Goal: Task Accomplishment & Management: Use online tool/utility

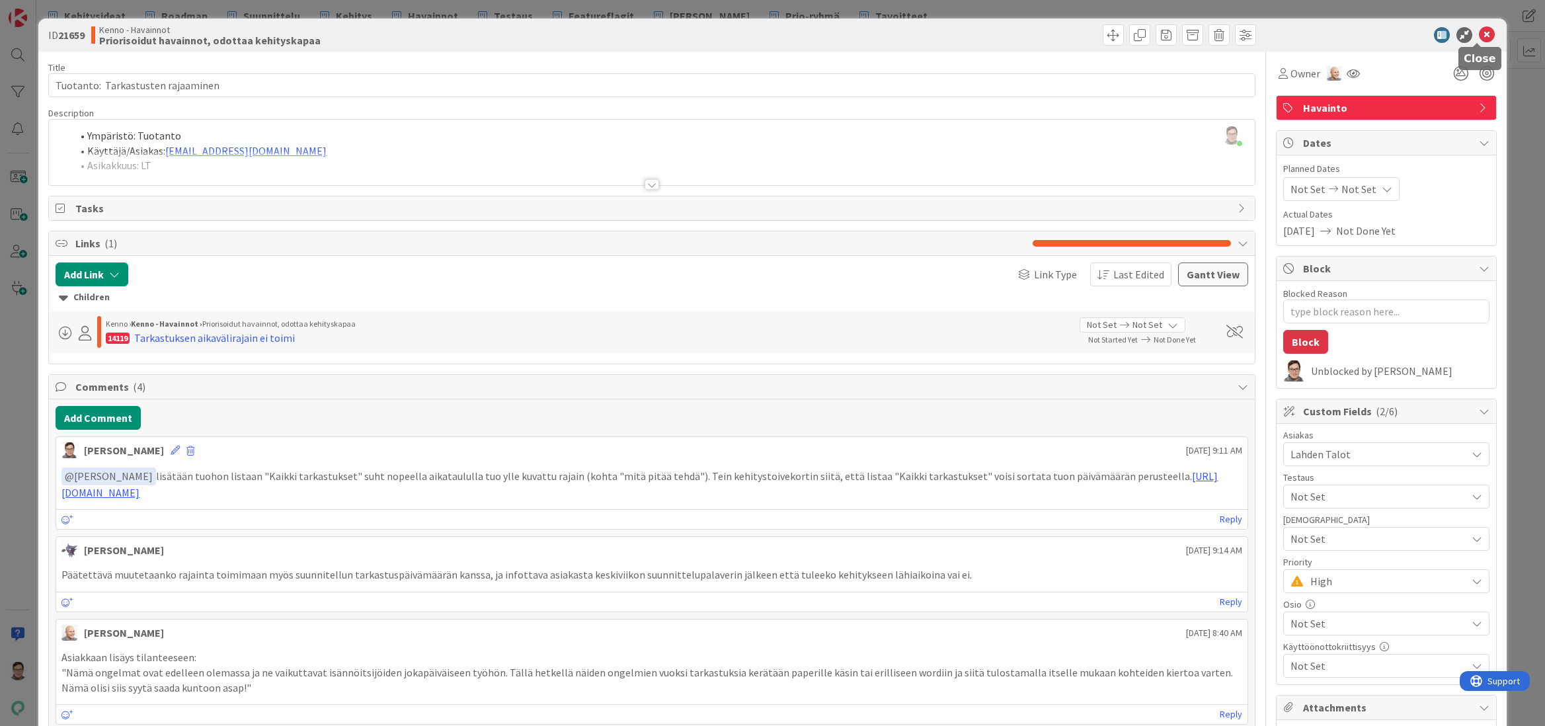
click at [1479, 34] on icon at bounding box center [1487, 35] width 16 height 16
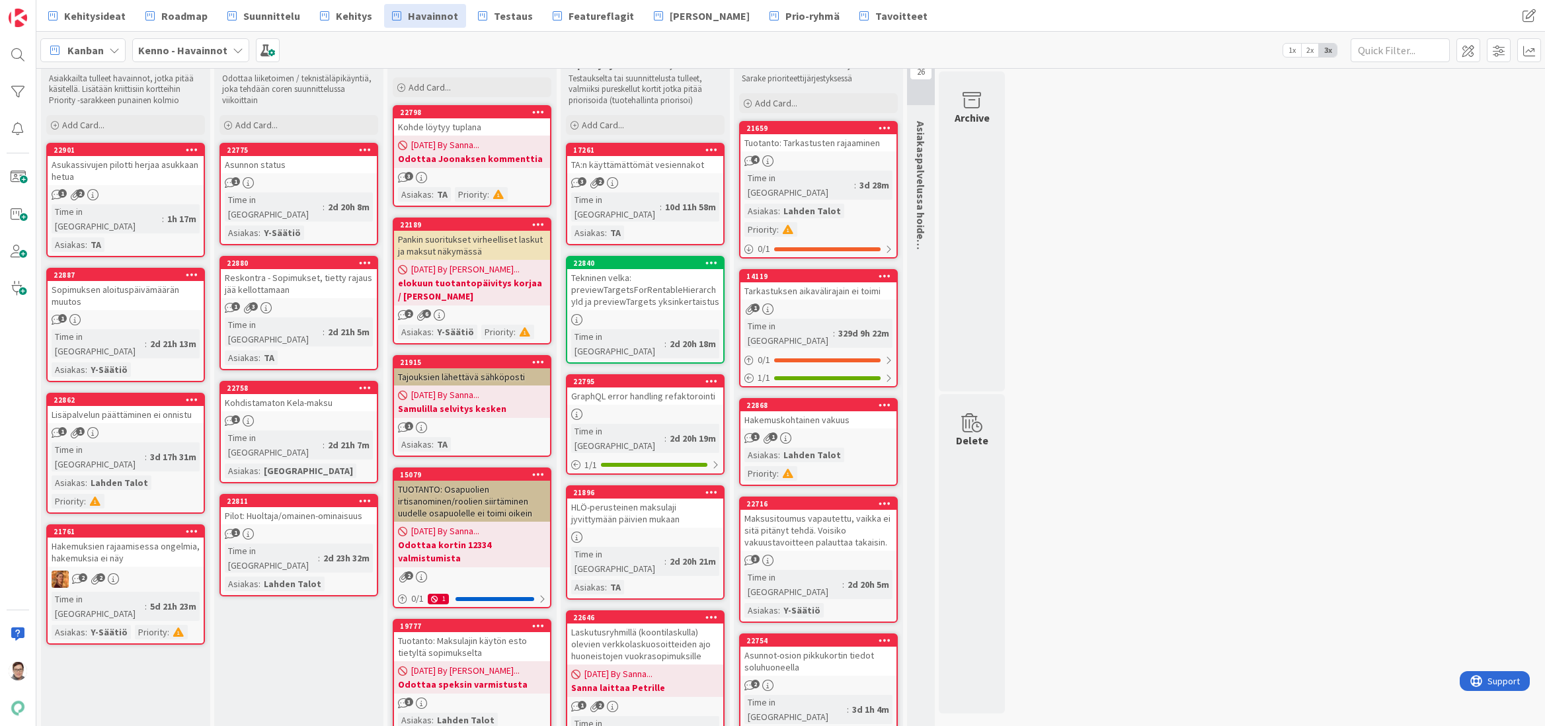
click at [863, 192] on div "Time in Column : 3d 28m Asiakas : Lahden Talot Priority :" at bounding box center [818, 204] width 148 height 66
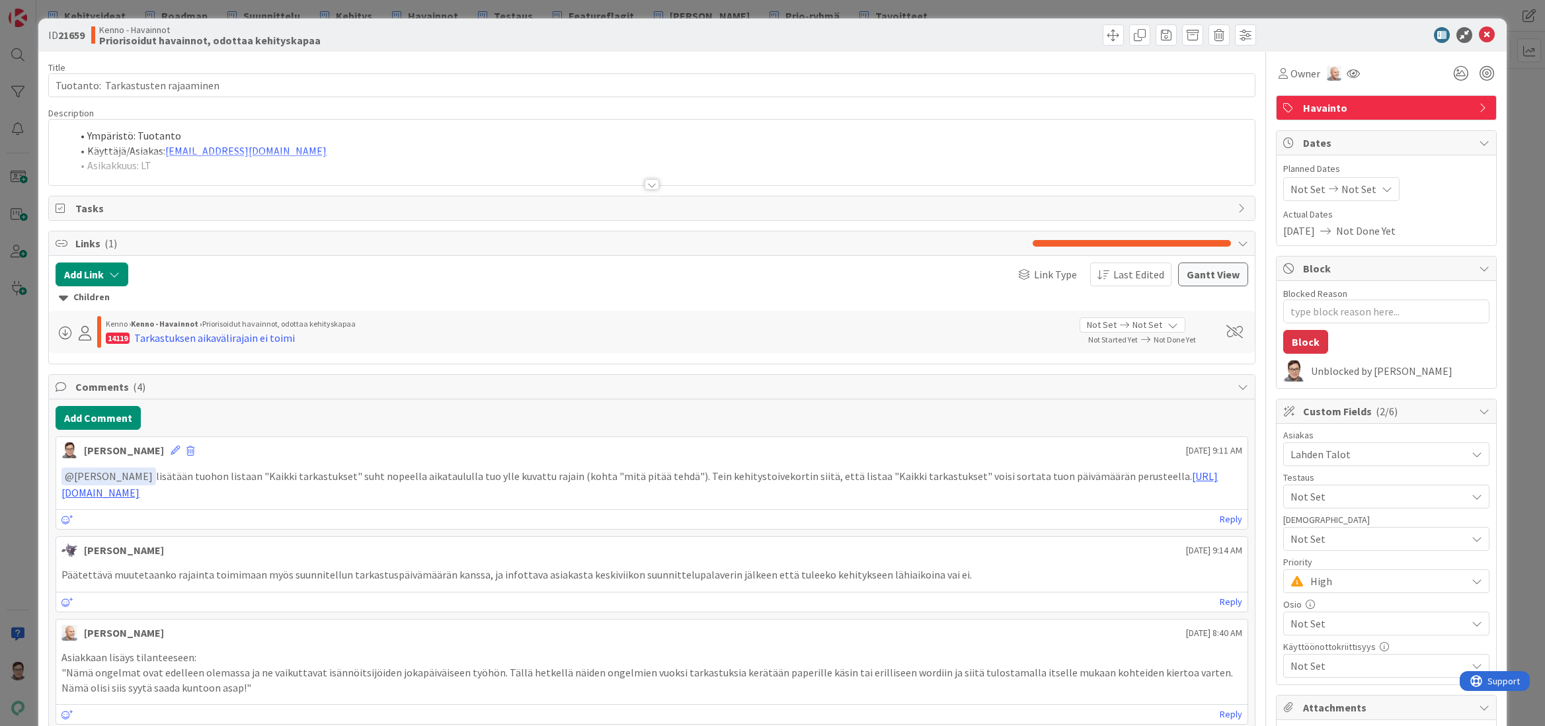
type textarea "x"
click at [646, 180] on div at bounding box center [651, 184] width 15 height 11
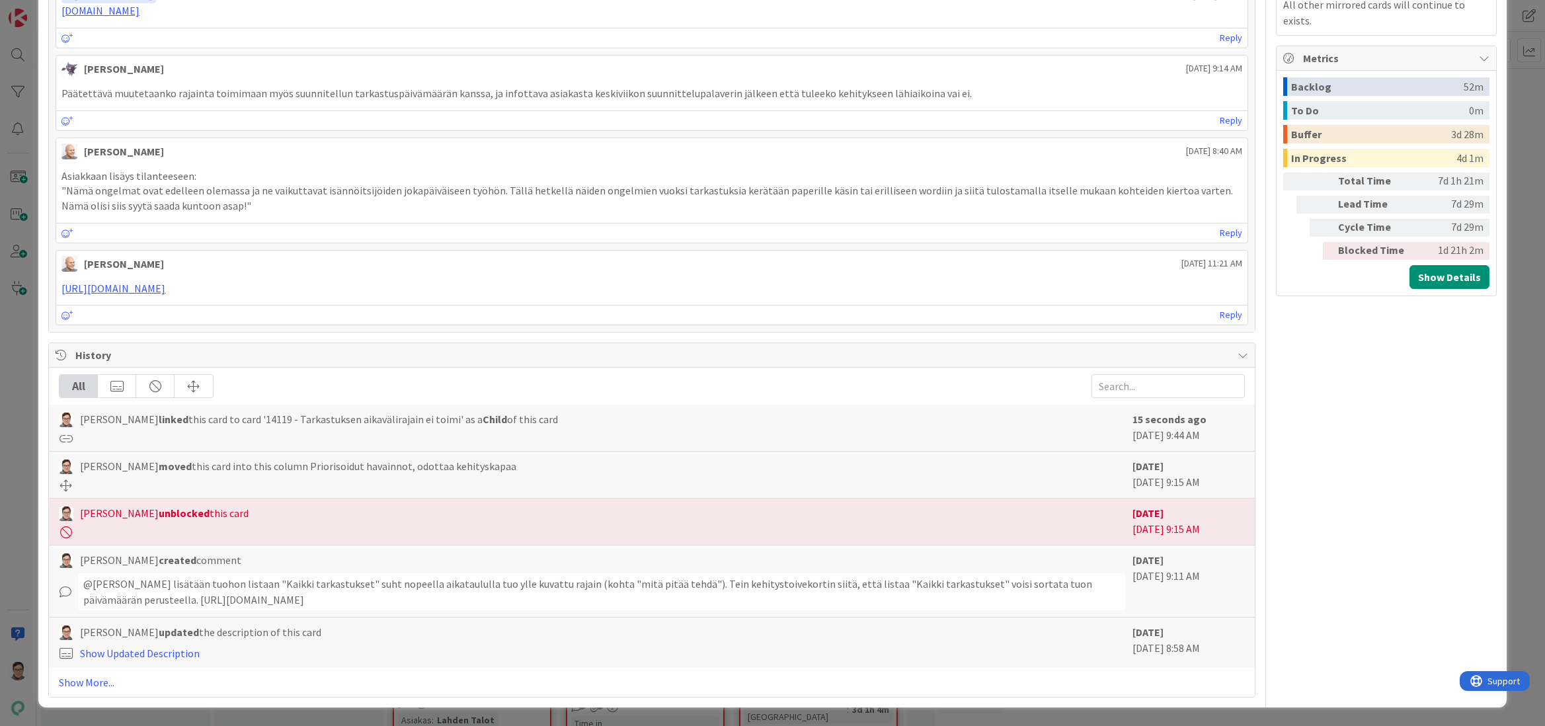
scroll to position [1454, 0]
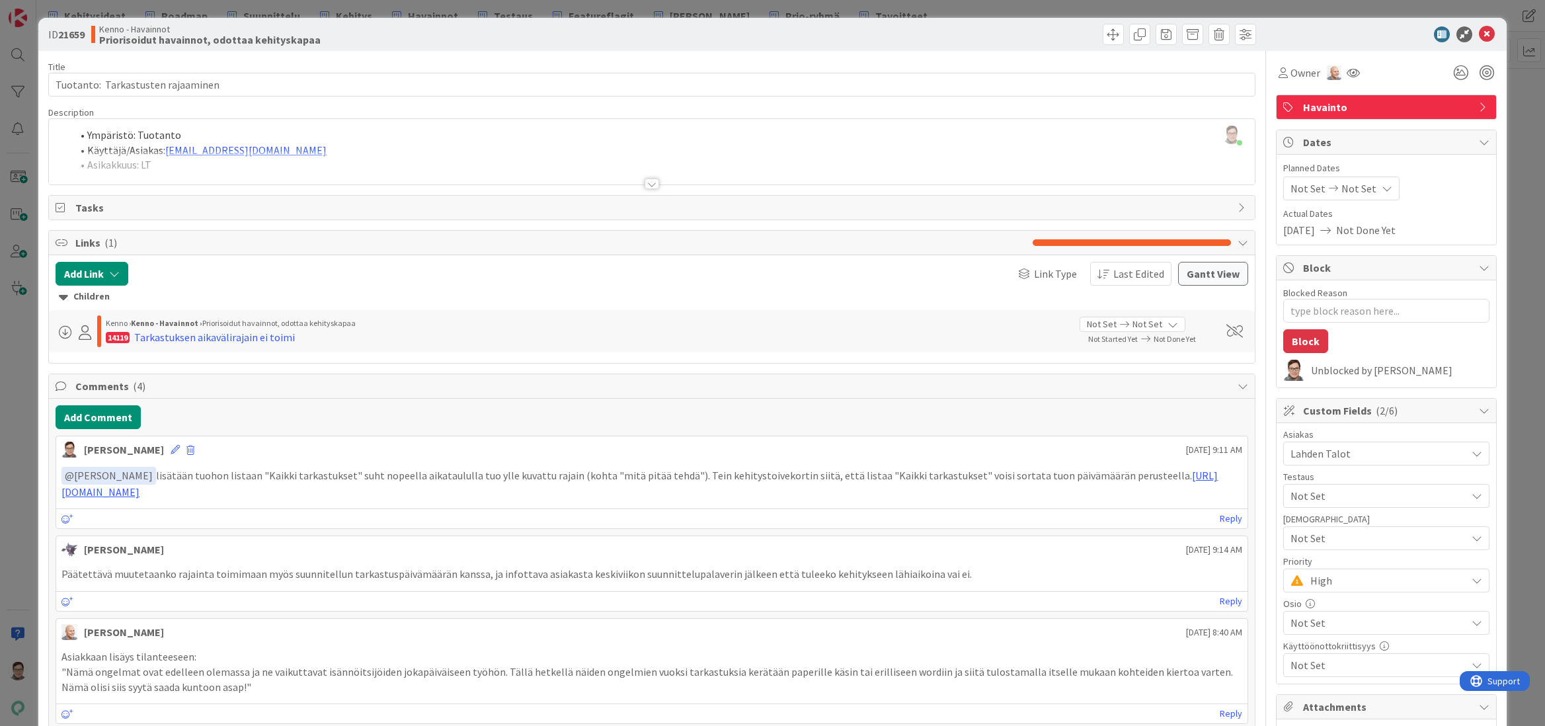
scroll to position [0, 0]
click at [1483, 39] on icon at bounding box center [1487, 35] width 16 height 16
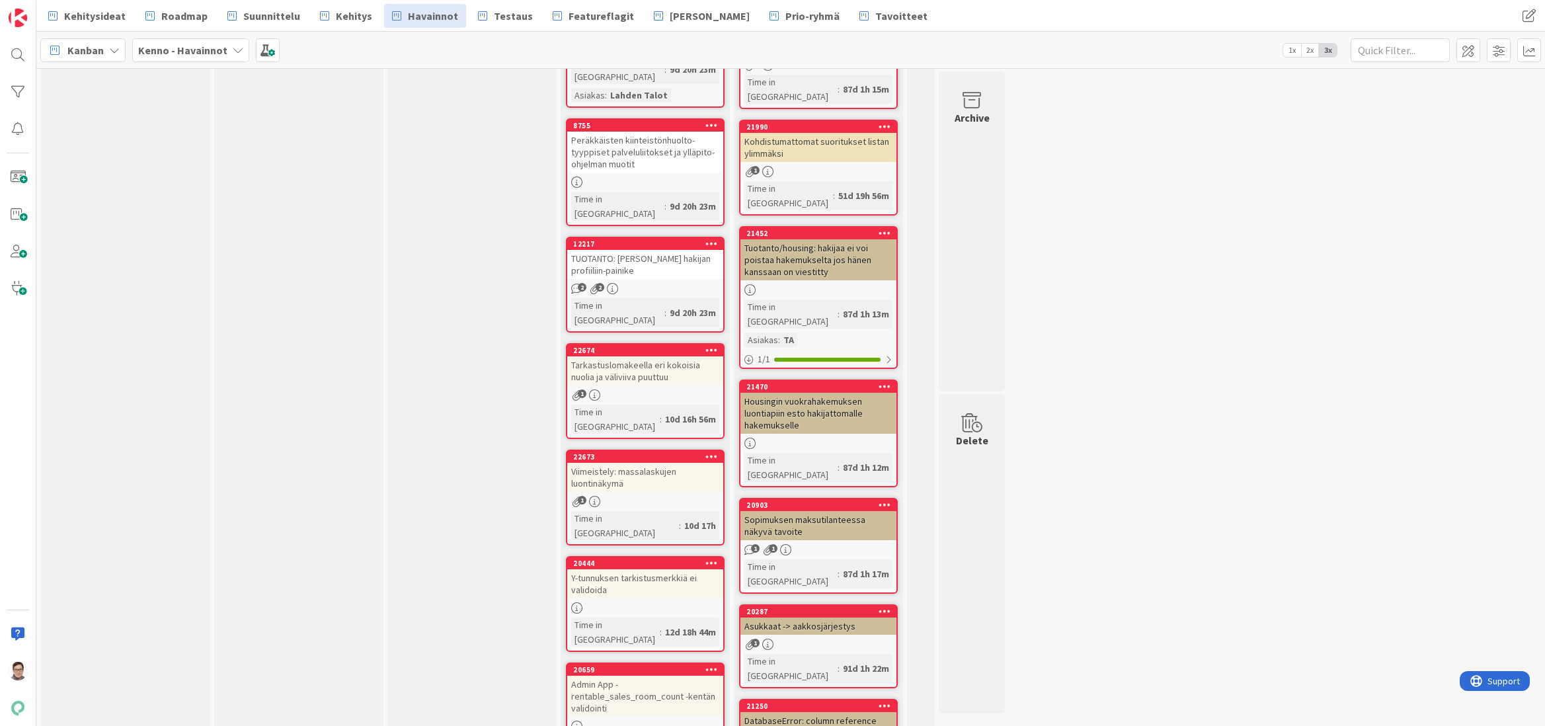
scroll to position [4203, 0]
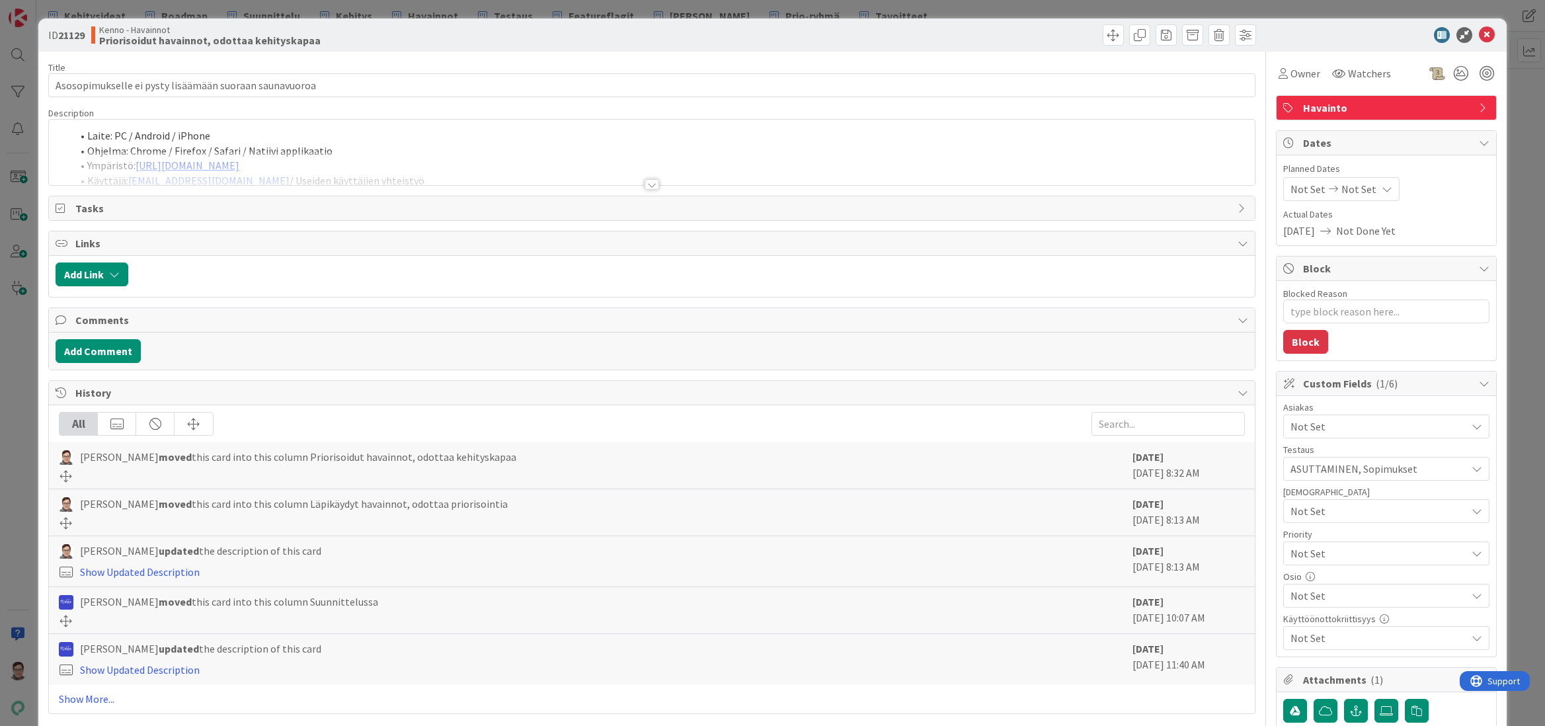
click at [646, 179] on div at bounding box center [651, 184] width 15 height 11
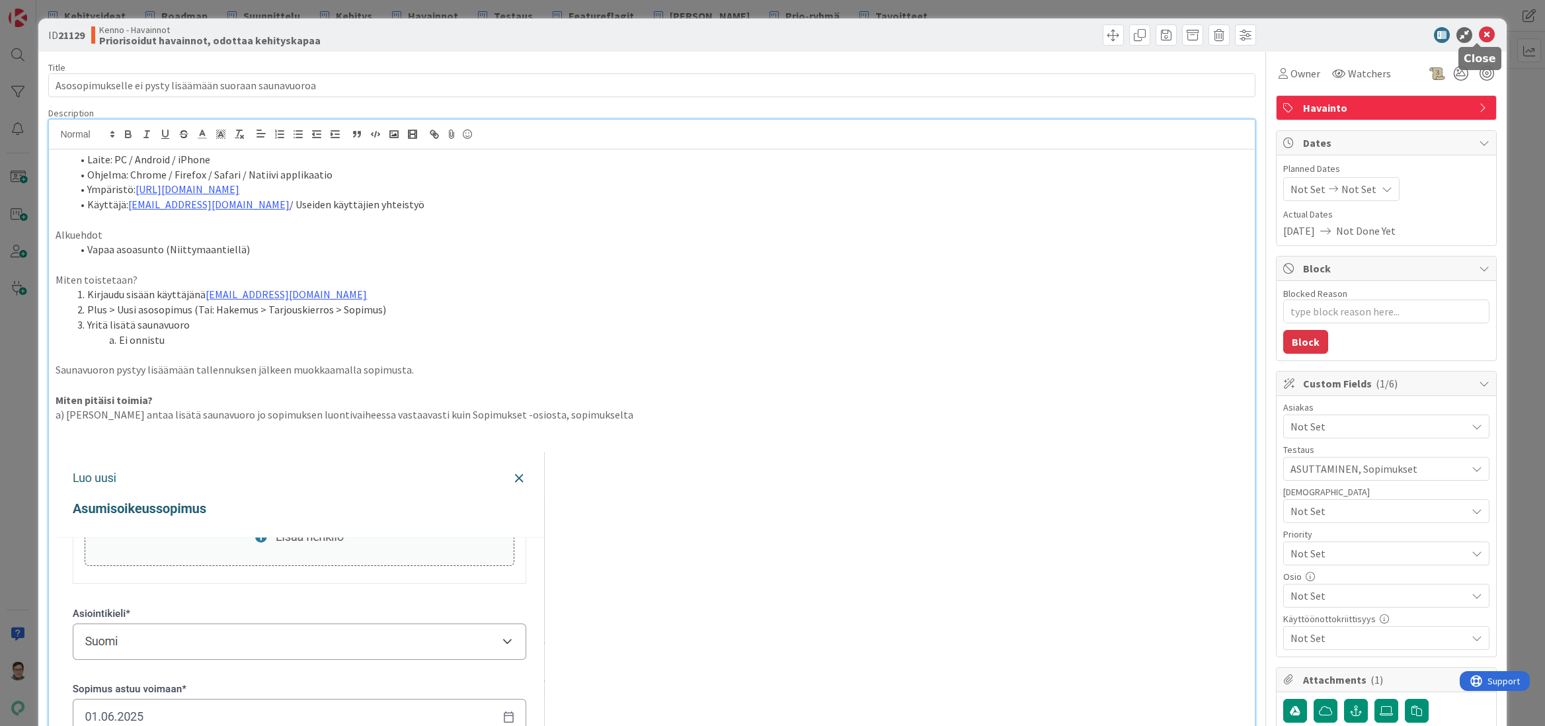
click at [1479, 35] on icon at bounding box center [1487, 35] width 16 height 16
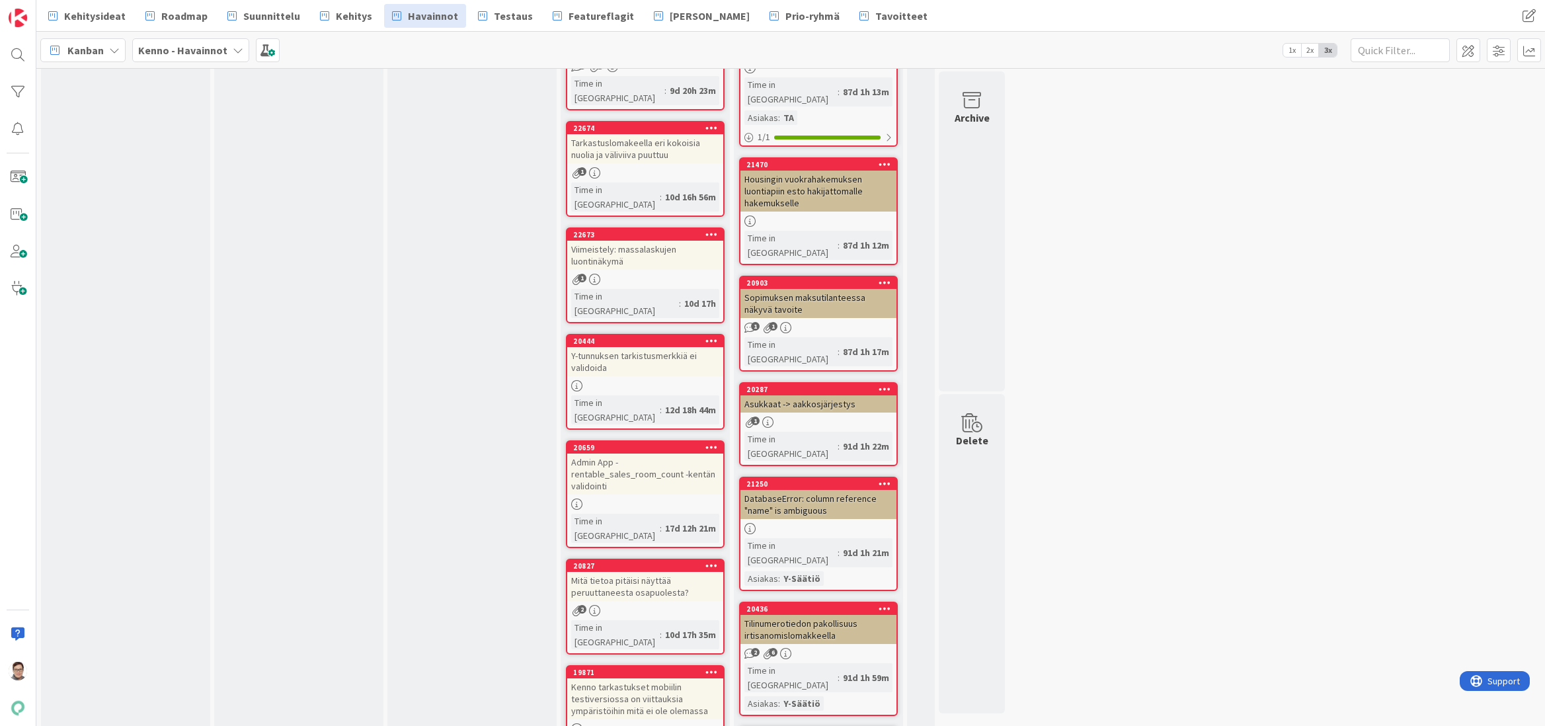
scroll to position [4225, 0]
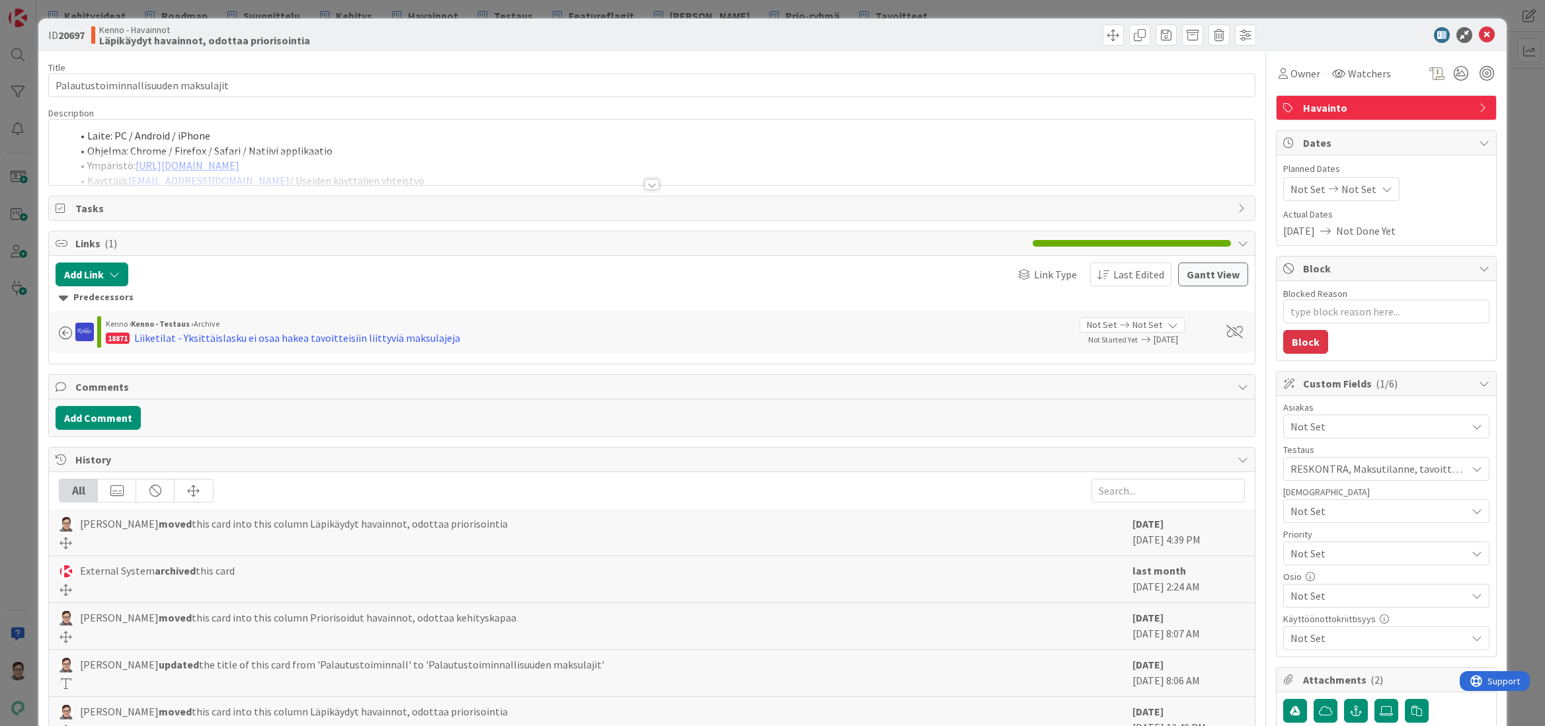
click at [646, 184] on div at bounding box center [651, 184] width 15 height 11
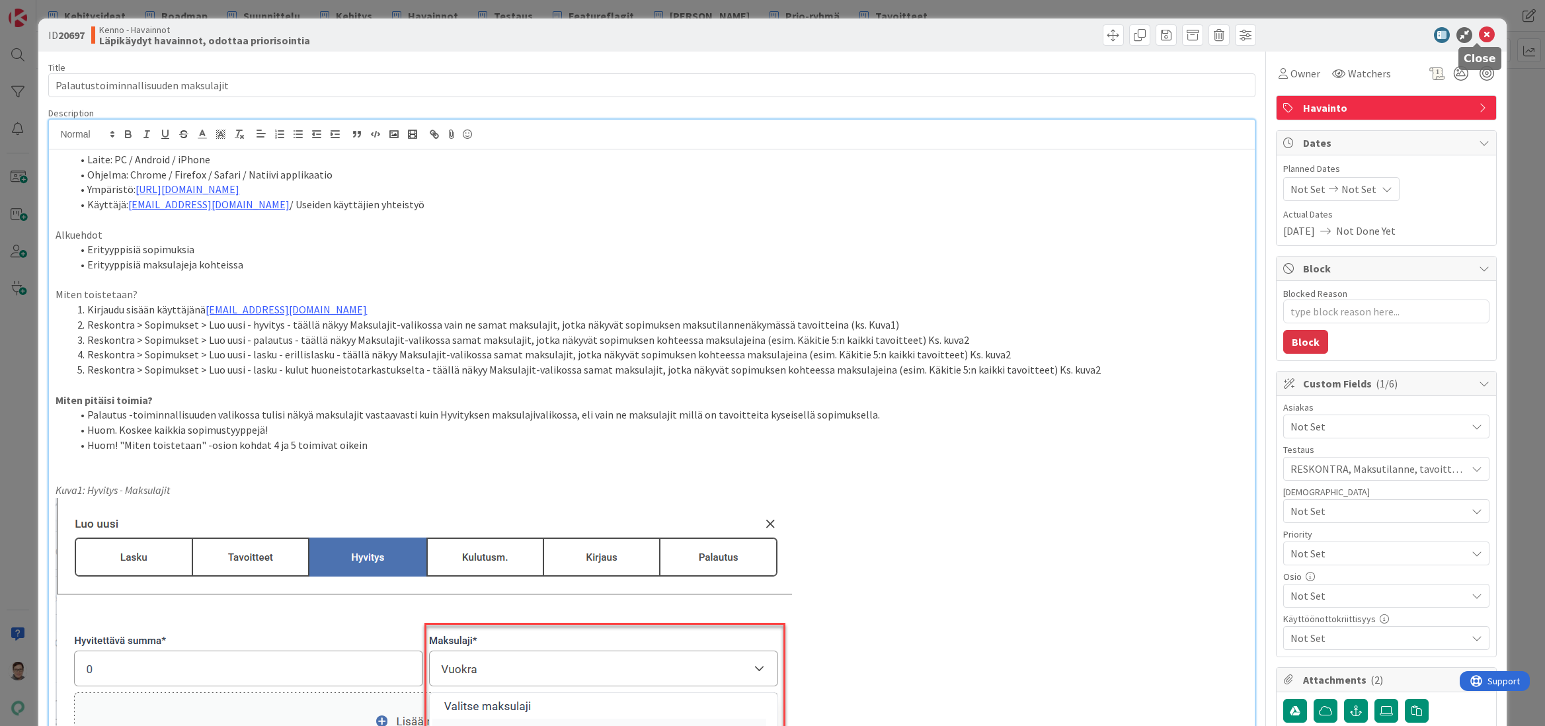
click at [1479, 35] on icon at bounding box center [1487, 35] width 16 height 16
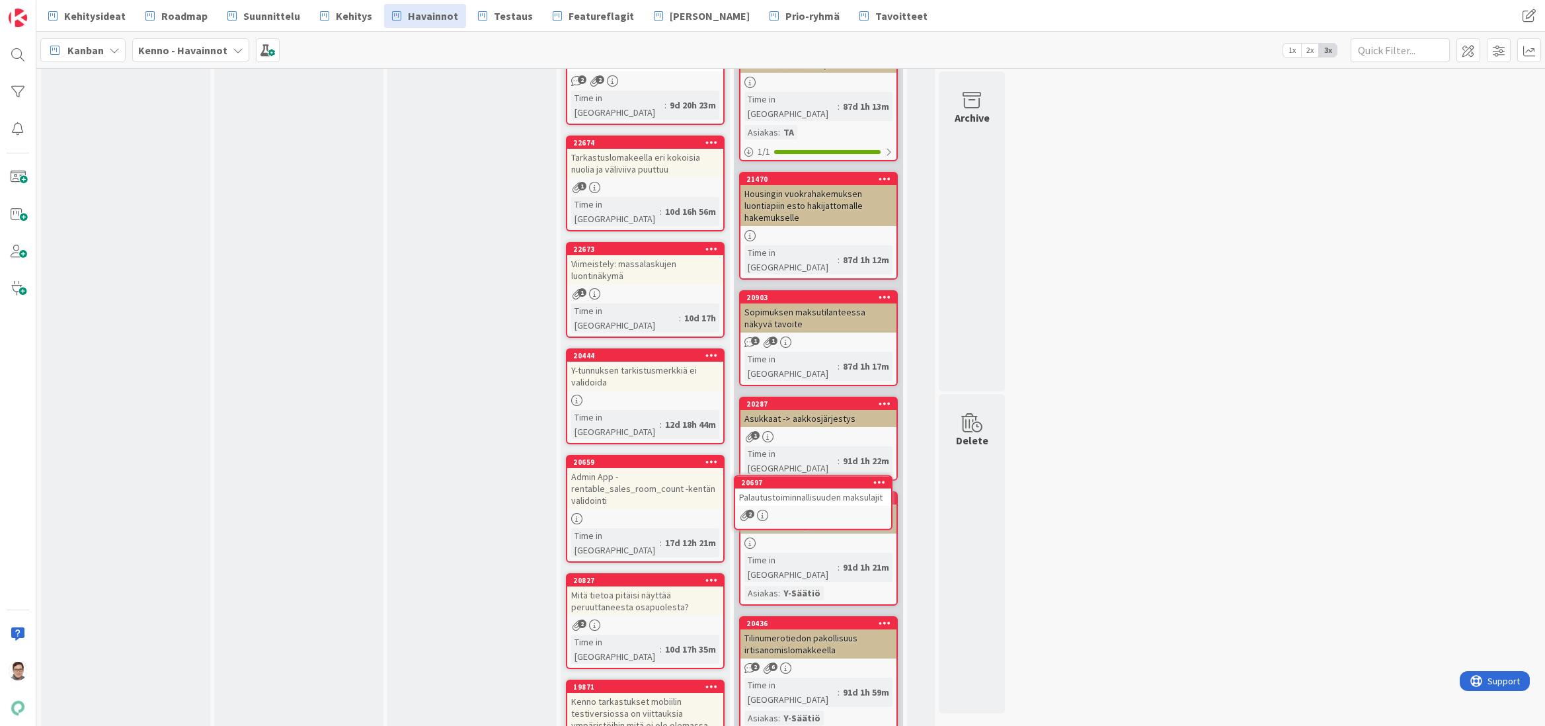
scroll to position [4217, 0]
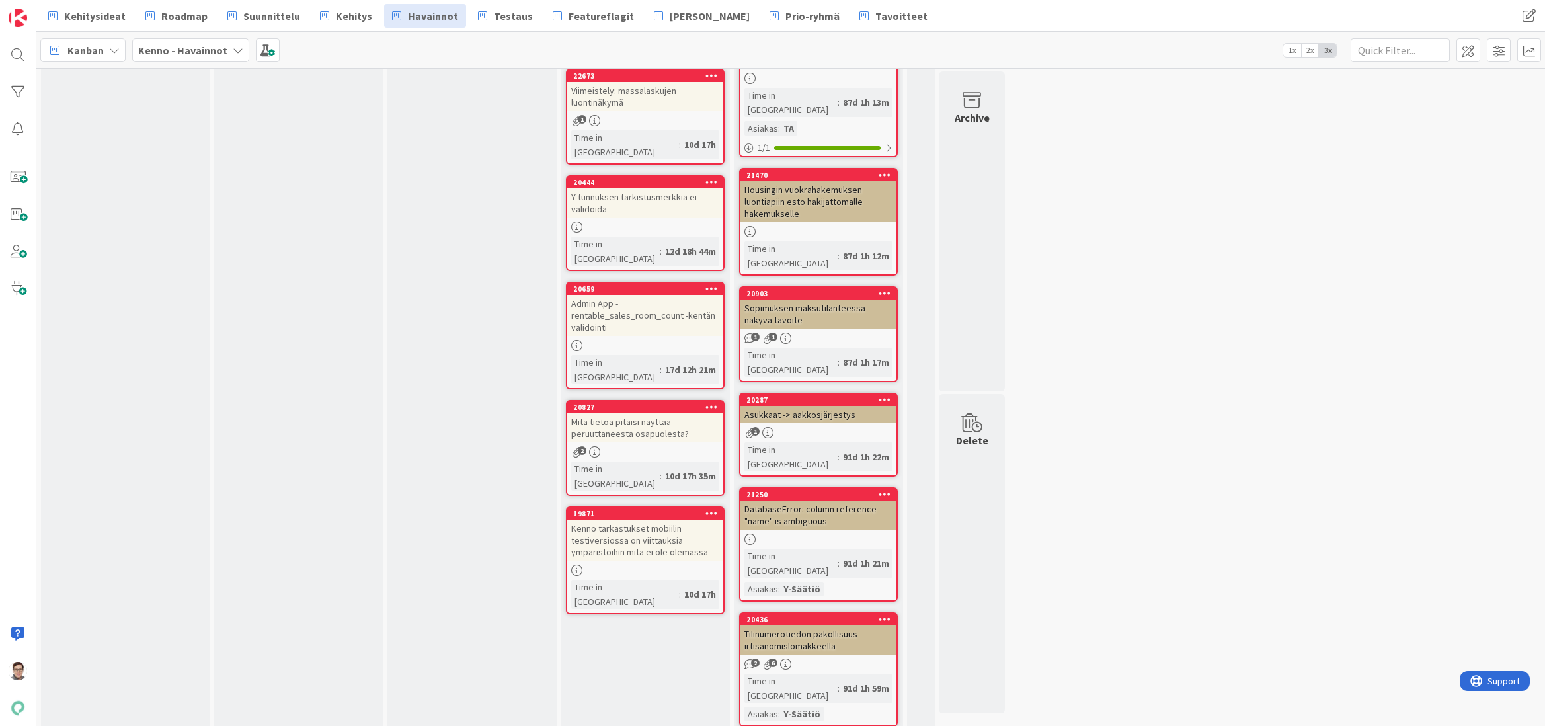
drag, startPoint x: 607, startPoint y: 714, endPoint x: 607, endPoint y: 724, distance: 9.9
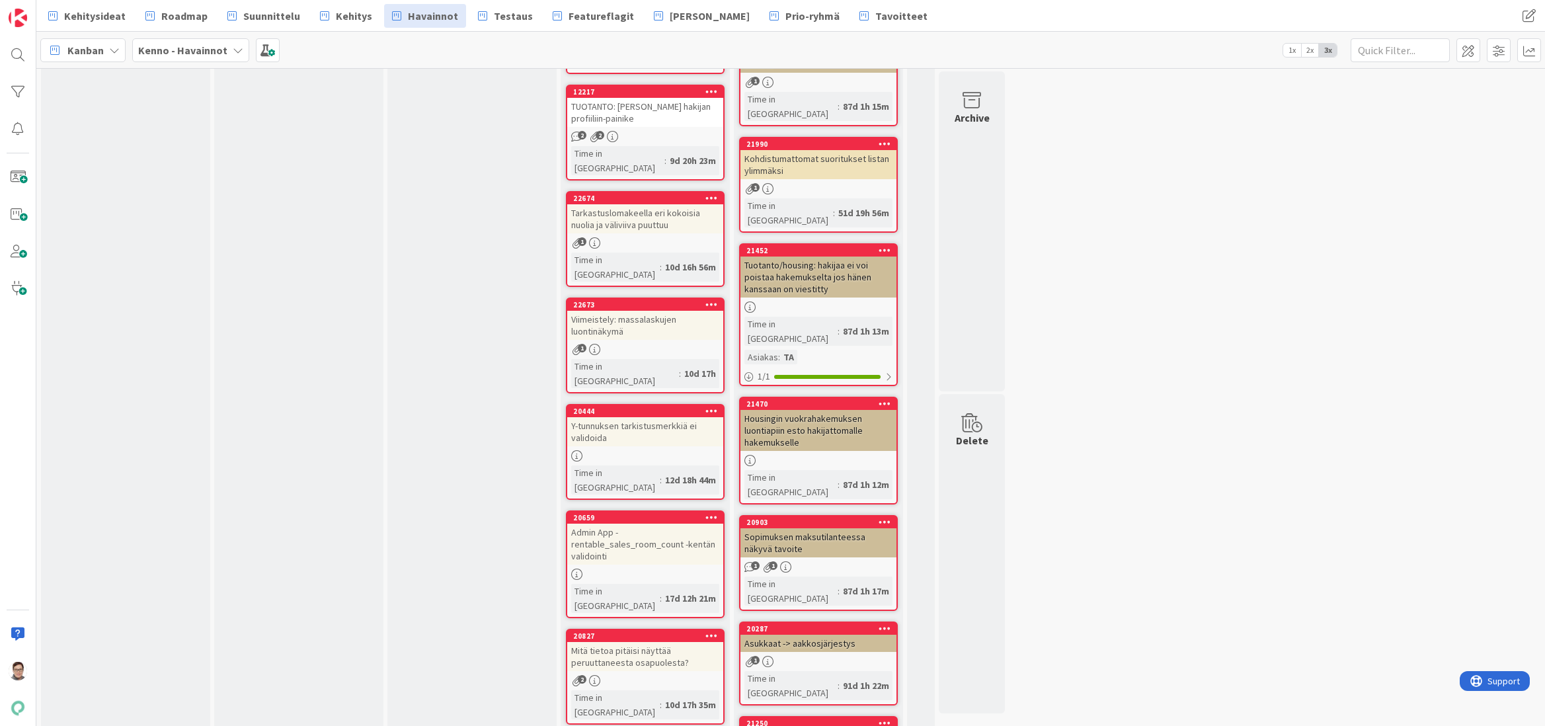
scroll to position [3820, 0]
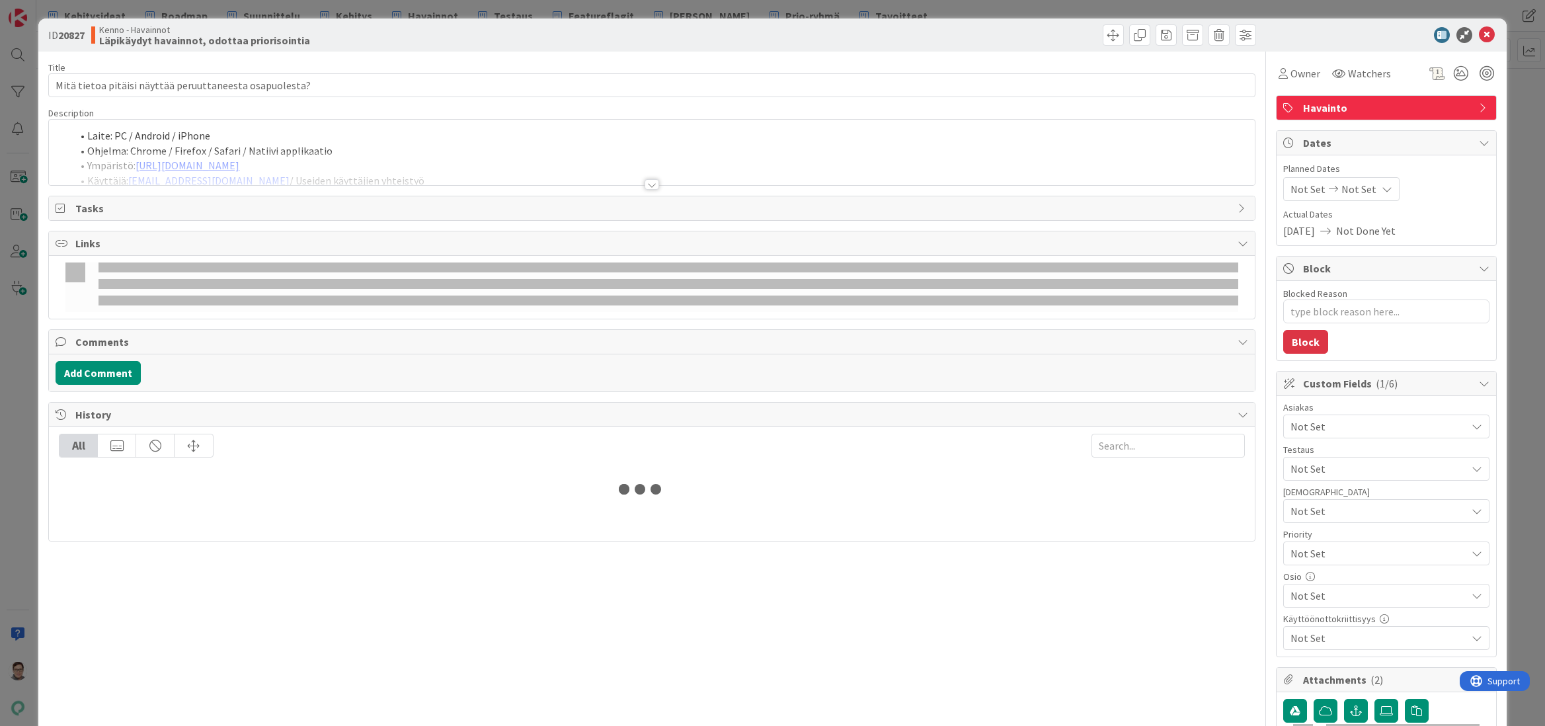
type textarea "x"
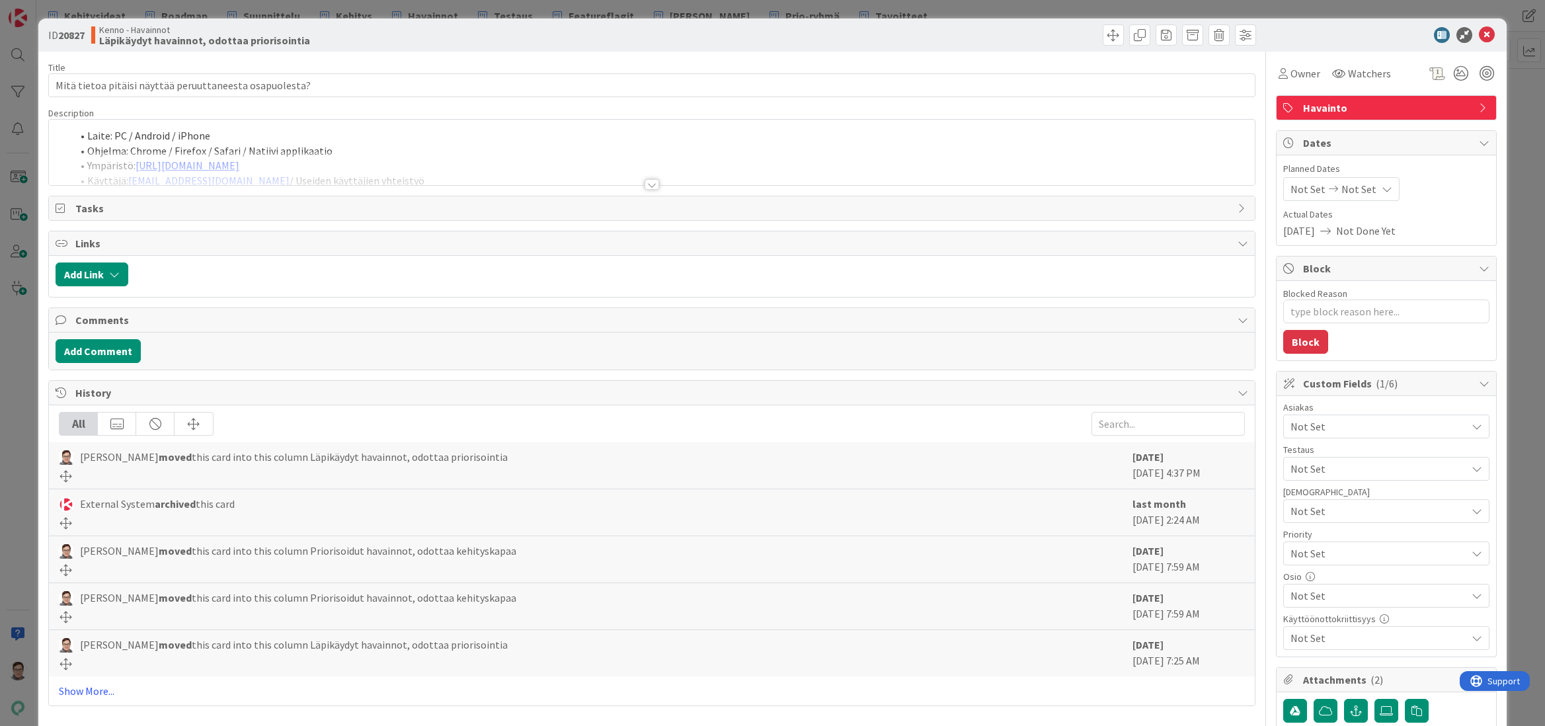
click at [648, 184] on div at bounding box center [651, 184] width 15 height 11
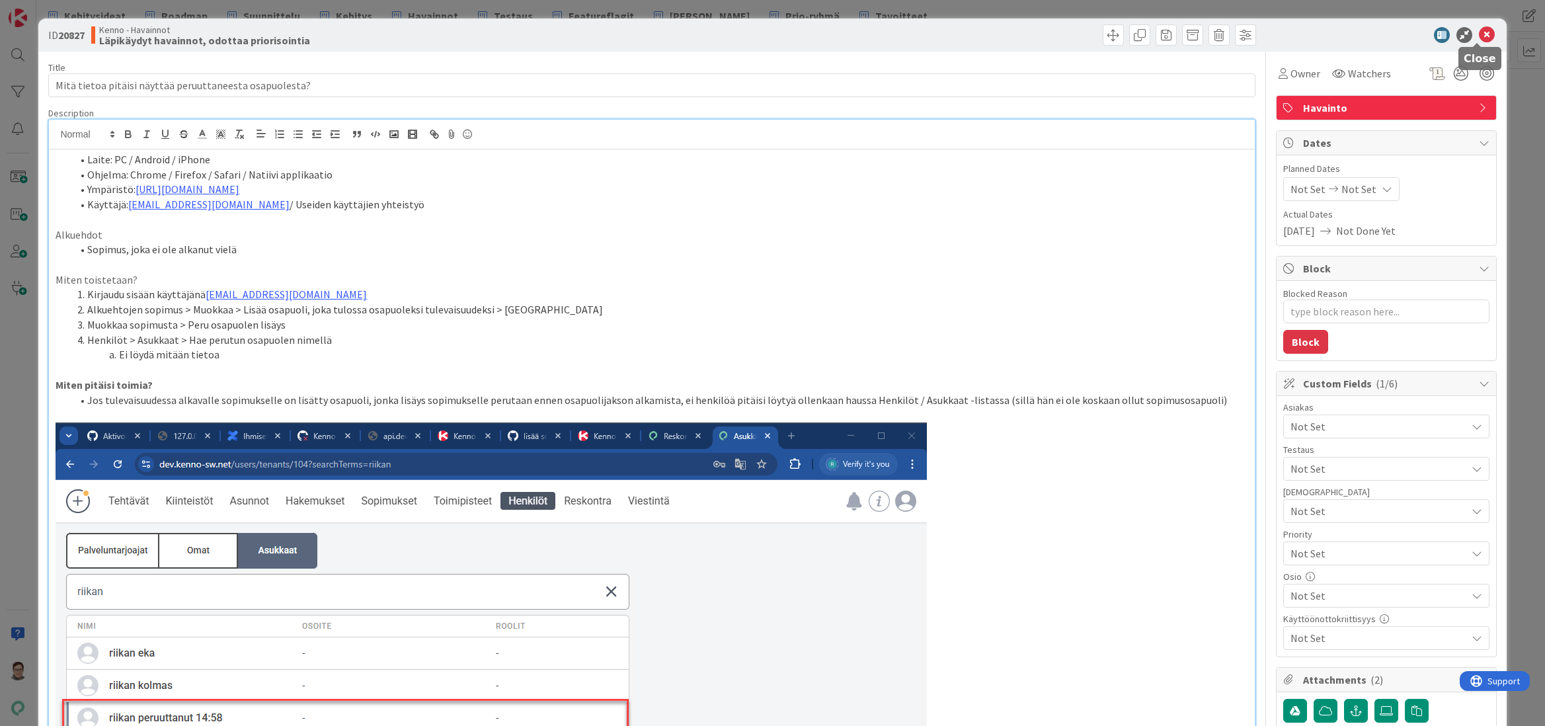
click at [1479, 33] on icon at bounding box center [1487, 35] width 16 height 16
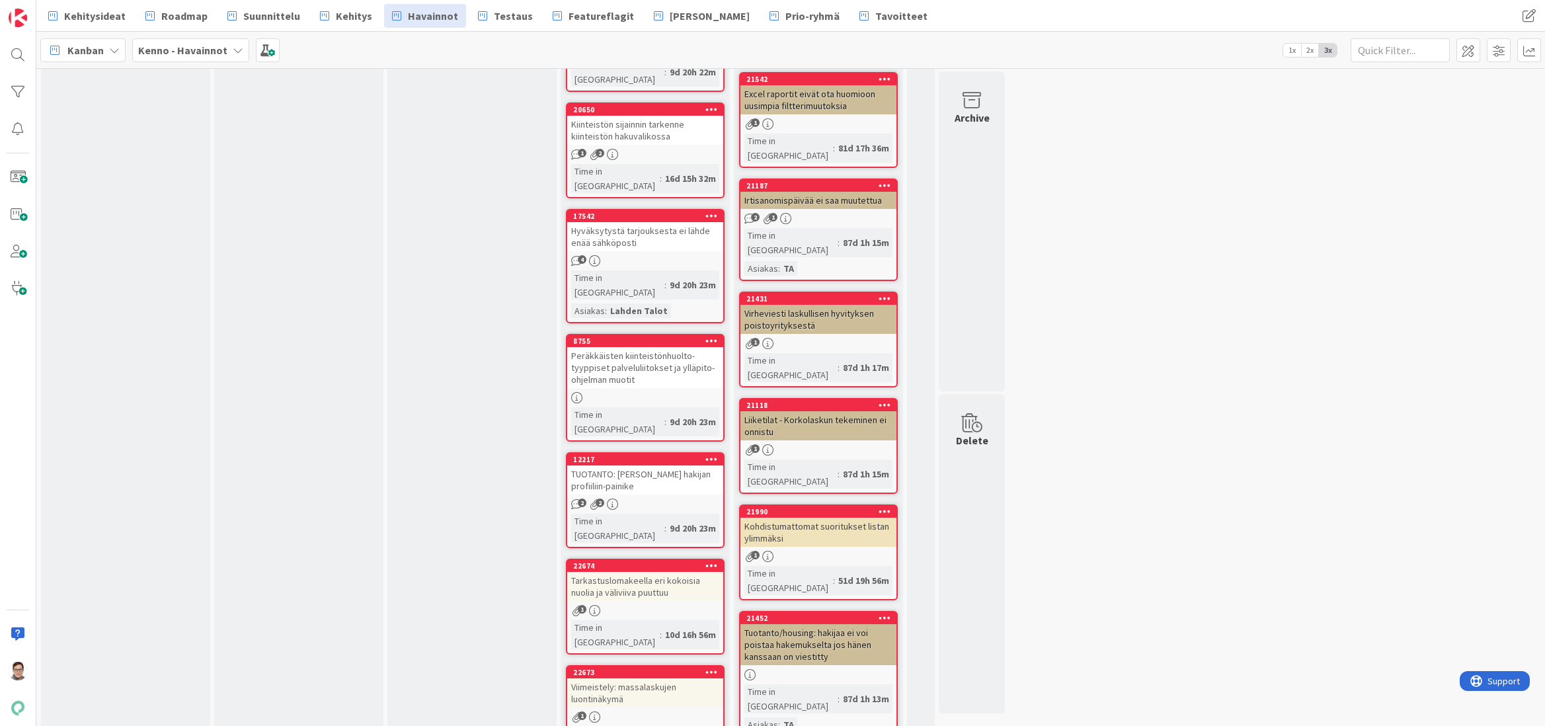
scroll to position [3616, 0]
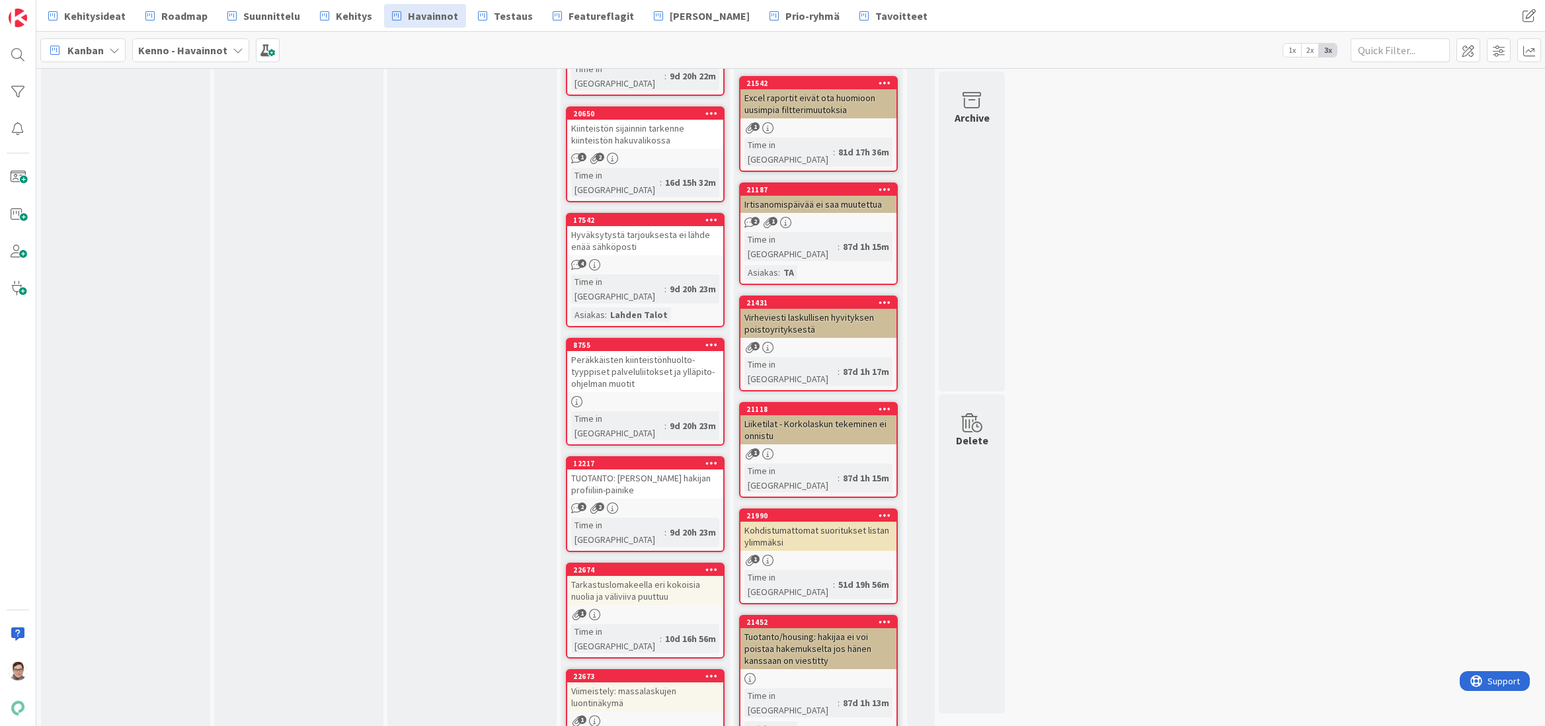
click at [7, 721] on div at bounding box center [18, 363] width 36 height 726
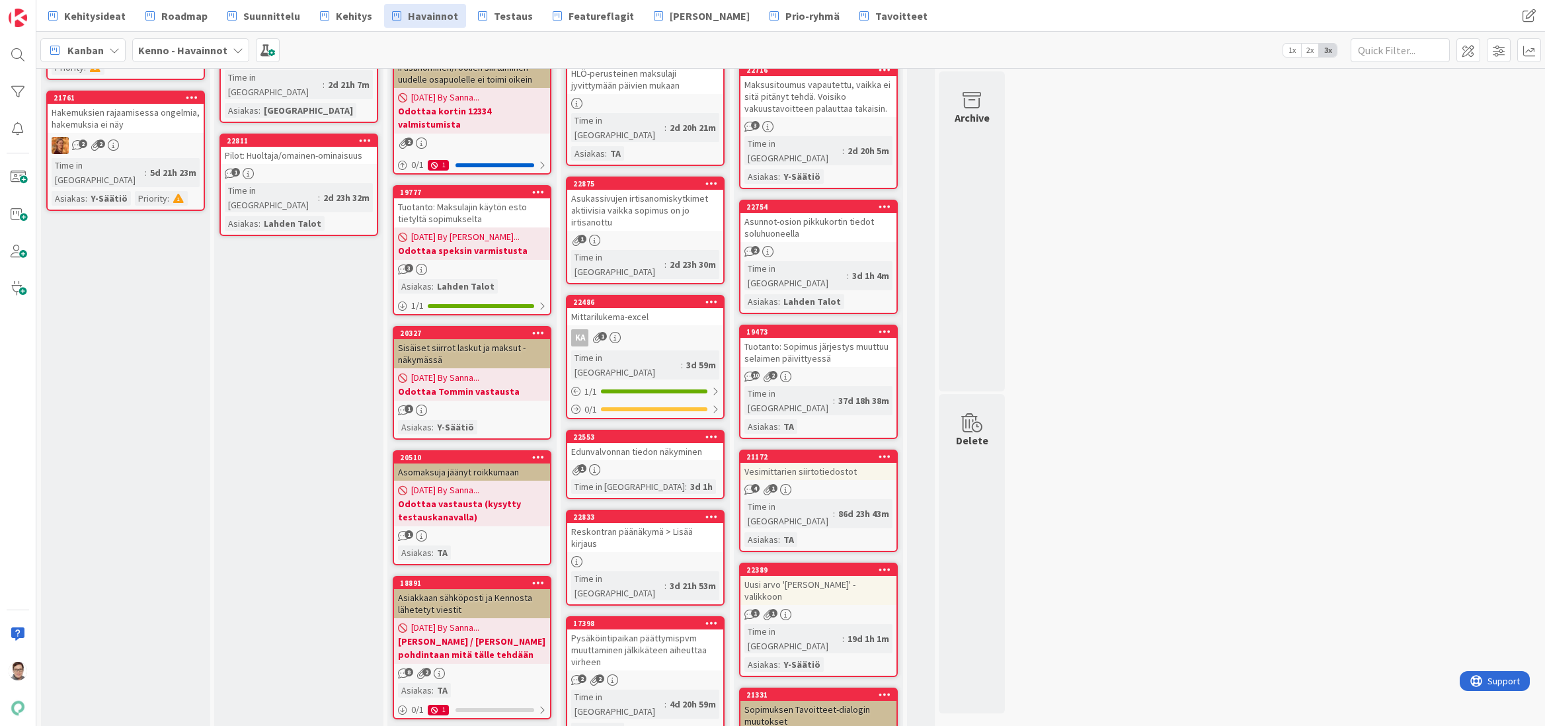
scroll to position [377, 0]
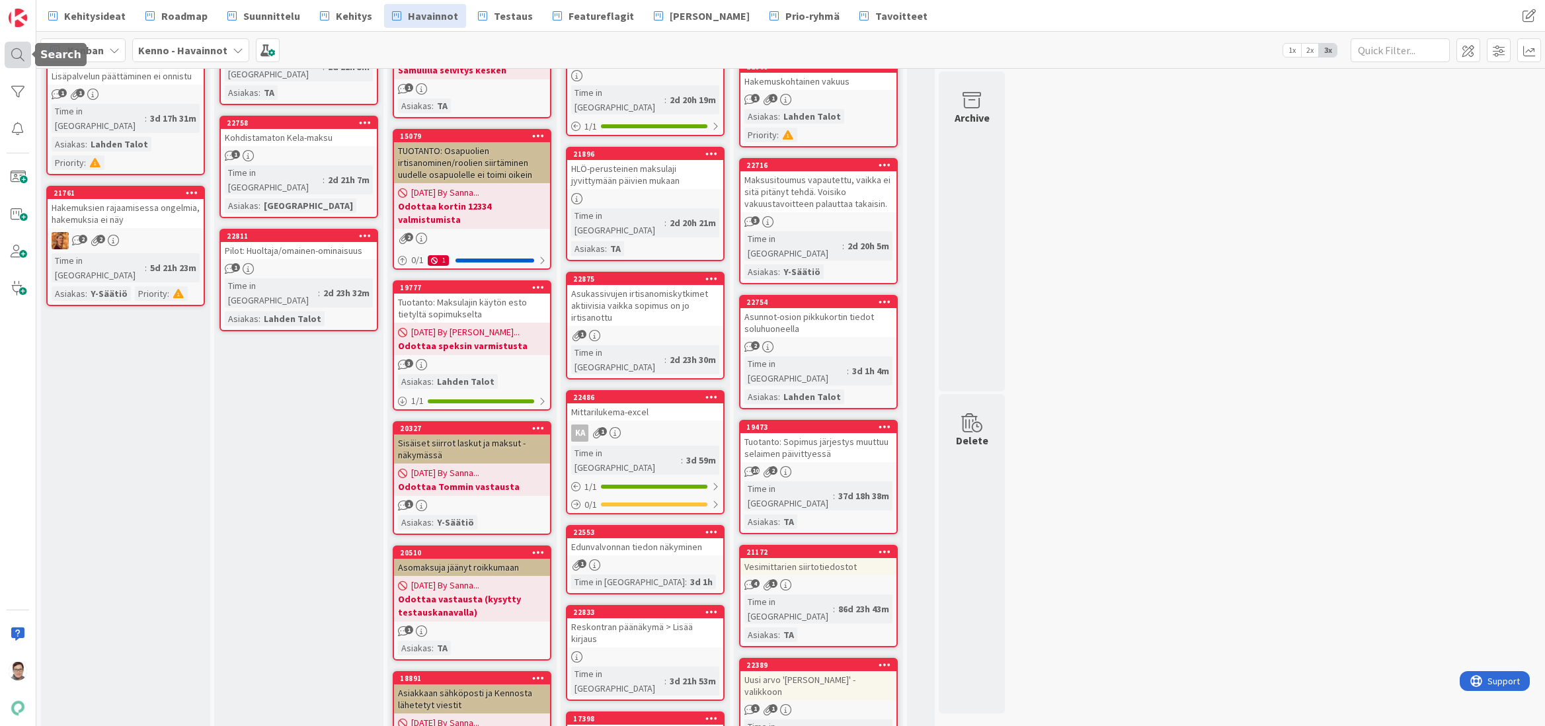
click at [17, 54] on div at bounding box center [18, 55] width 26 height 26
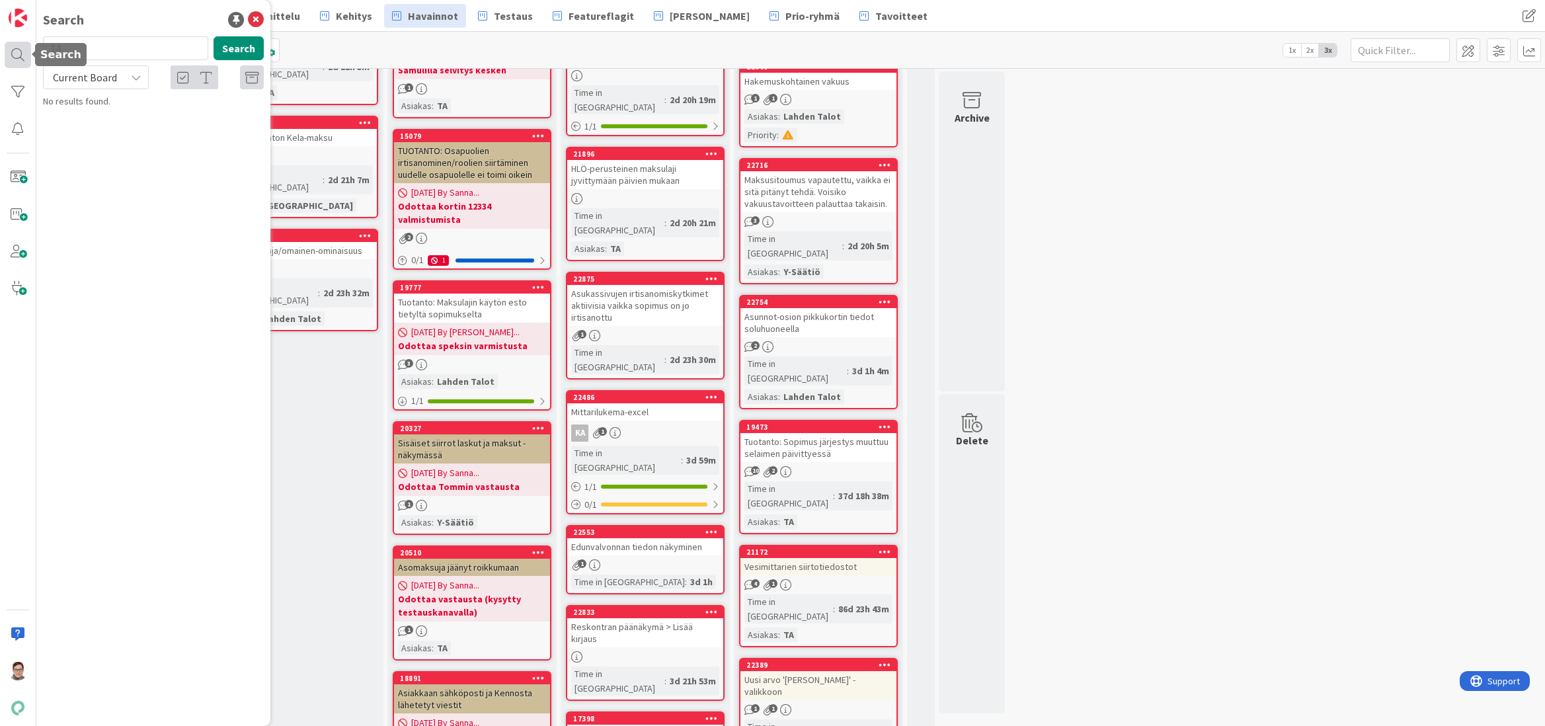
type input "1"
drag, startPoint x: 56, startPoint y: 43, endPoint x: 36, endPoint y: 43, distance: 19.8
click at [36, 43] on div "estäminen Search" at bounding box center [153, 50] width 237 height 29
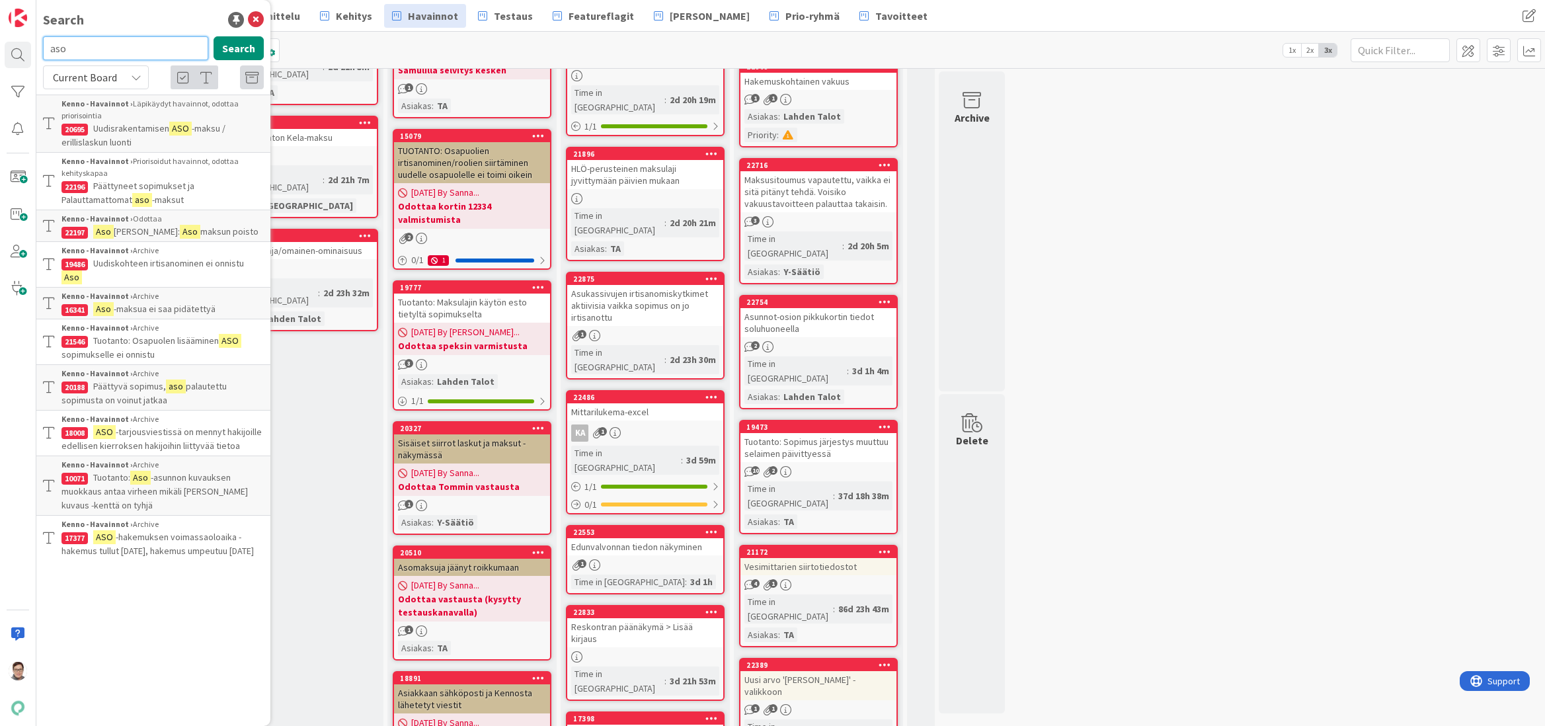
click at [87, 50] on input "aso" at bounding box center [125, 48] width 165 height 24
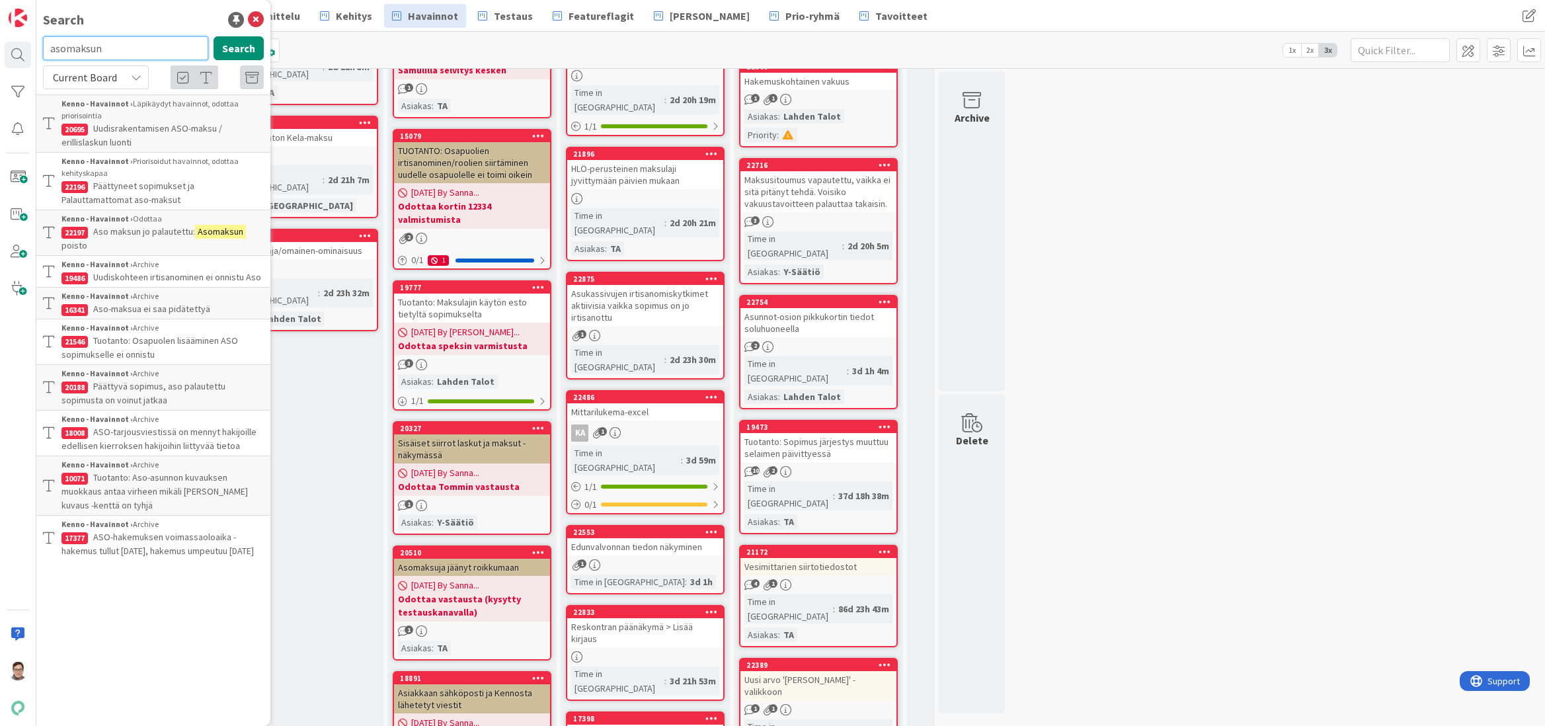
type input "asomaksun"
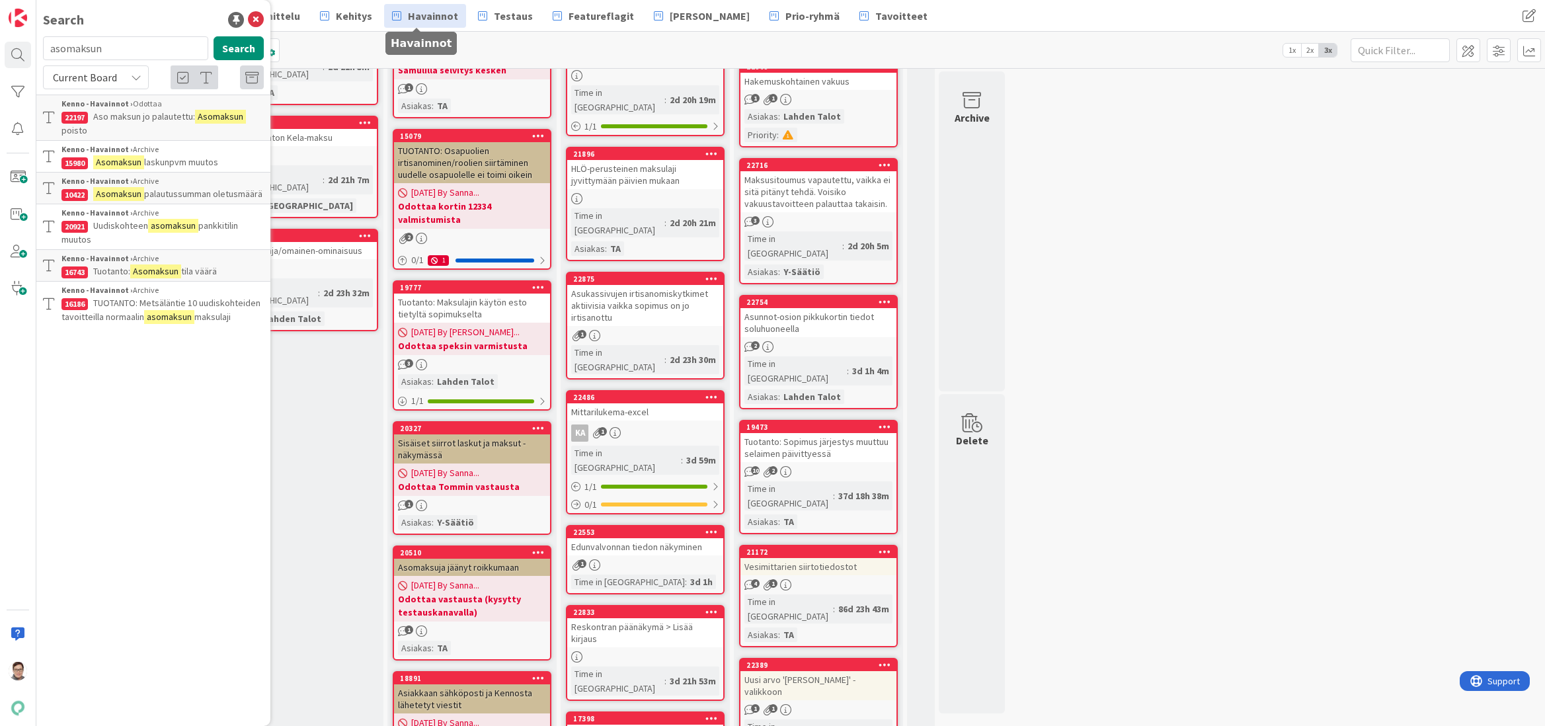
click at [426, 22] on span "Havainnot" at bounding box center [433, 16] width 50 height 16
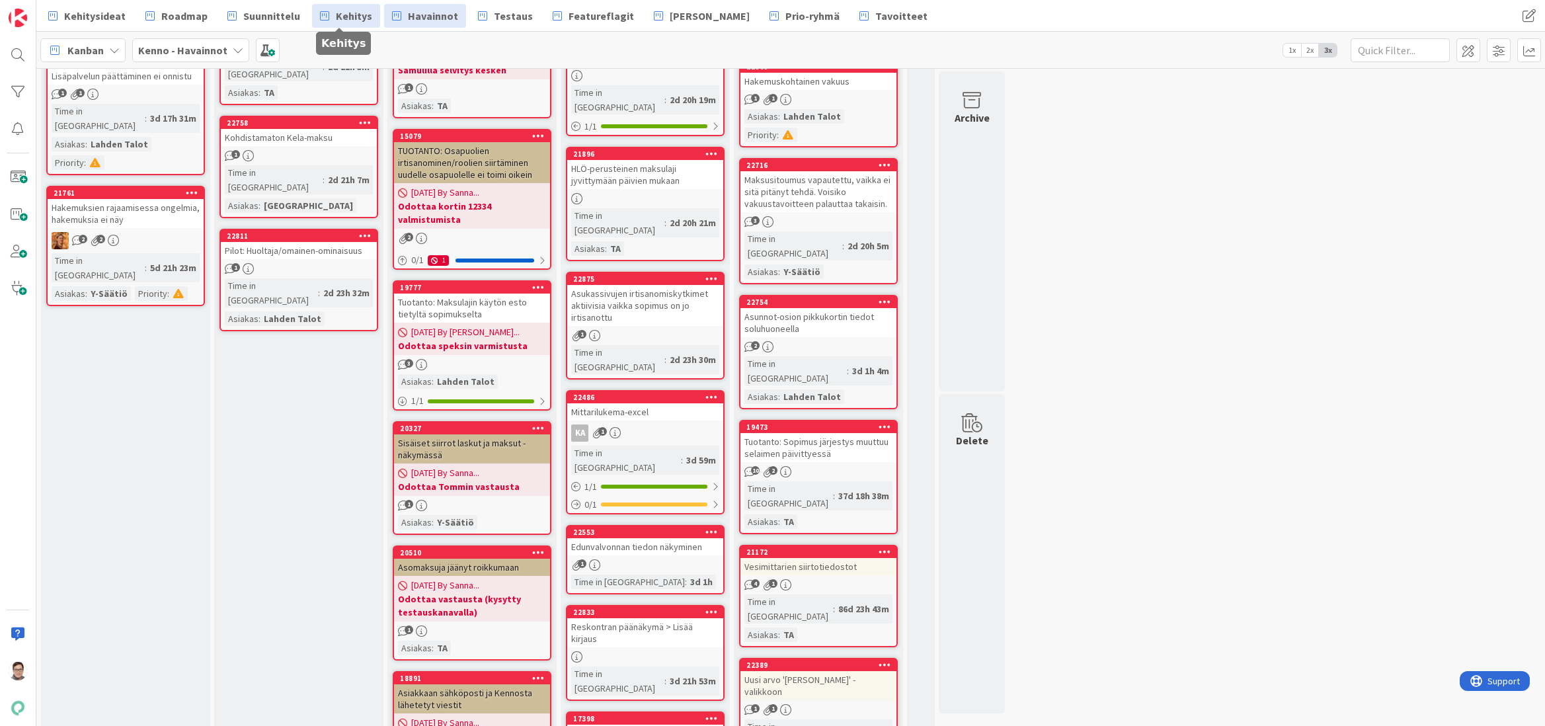
click at [340, 15] on span "Kehitys" at bounding box center [354, 16] width 36 height 16
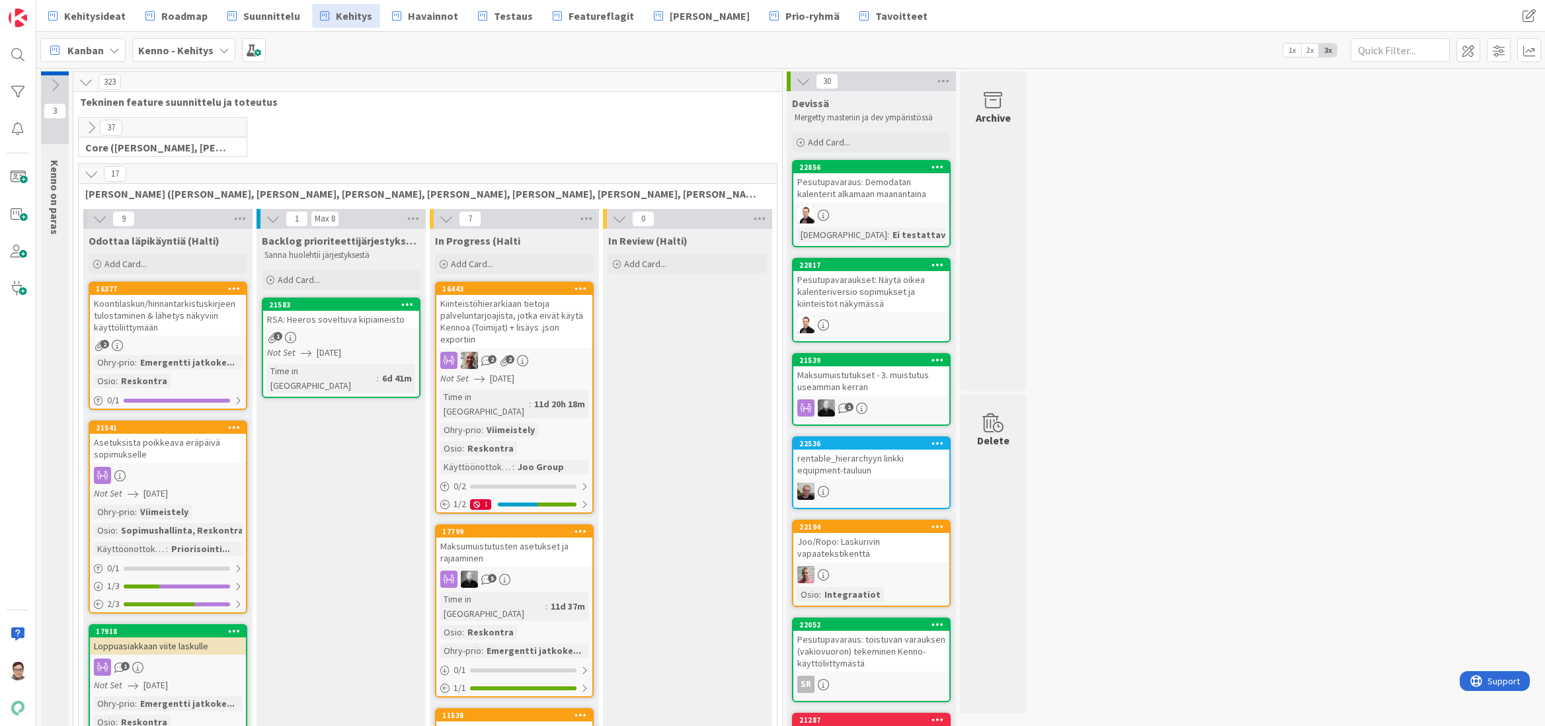
click at [92, 126] on icon at bounding box center [91, 127] width 15 height 15
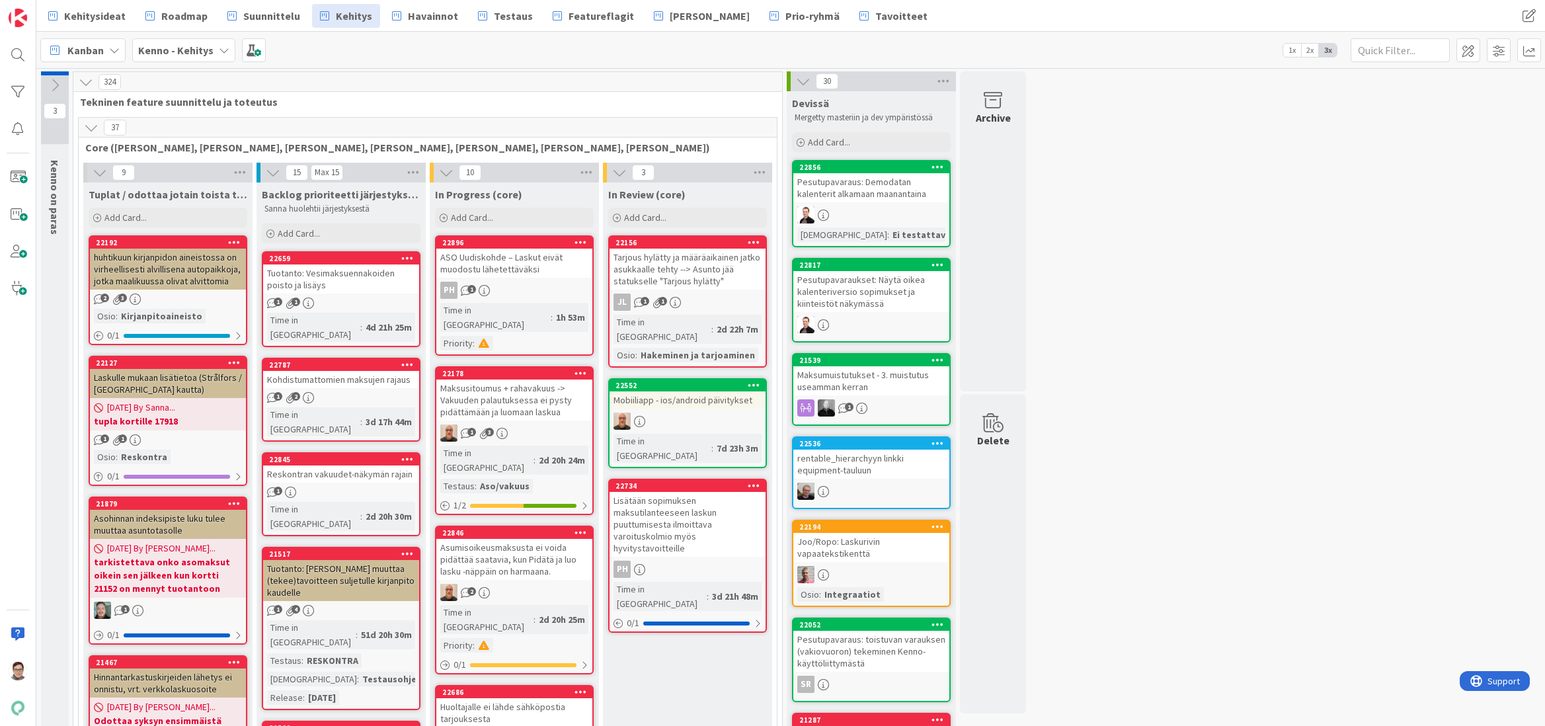
drag, startPoint x: 10, startPoint y: 723, endPoint x: 25, endPoint y: 724, distance: 15.2
click at [10, 723] on div at bounding box center [18, 363] width 36 height 726
